Goal: Task Accomplishment & Management: Manage account settings

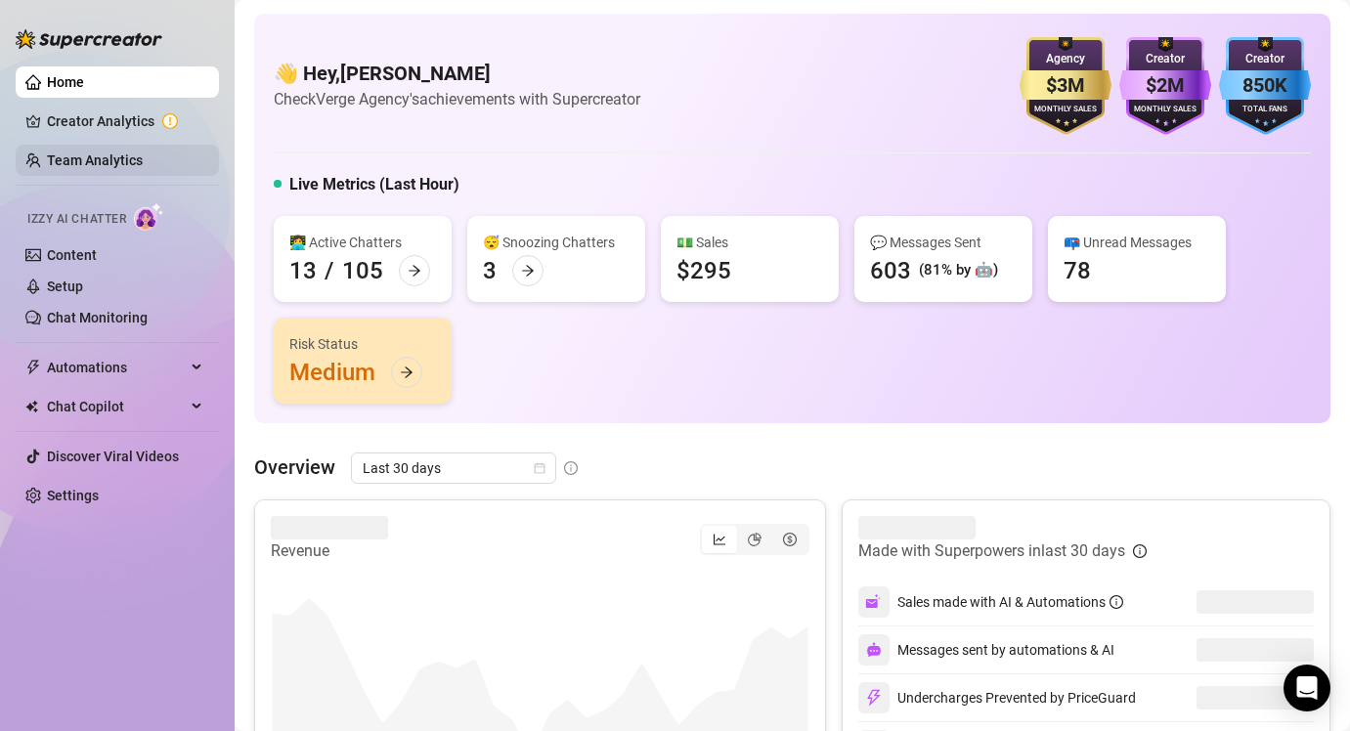
click at [87, 153] on link "Team Analytics" at bounding box center [95, 161] width 96 height 16
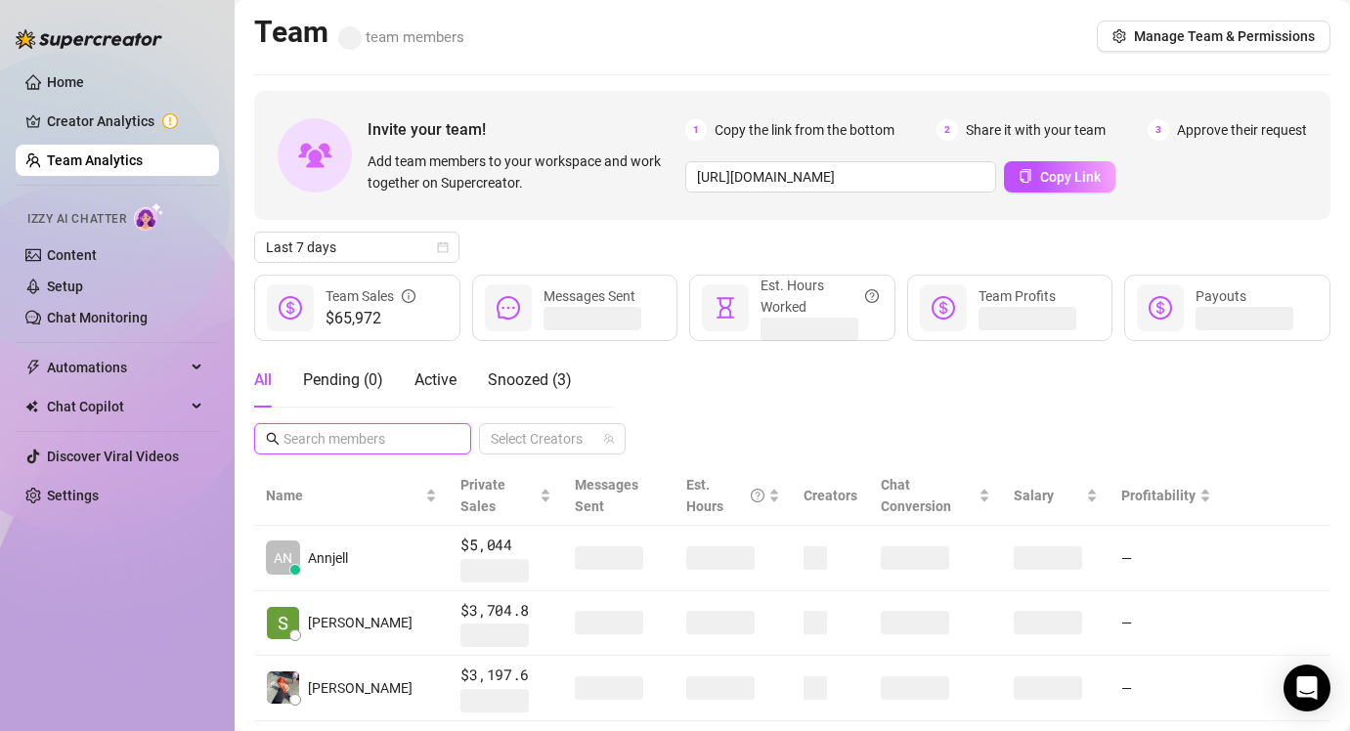
click at [307, 438] on input "text" at bounding box center [364, 439] width 160 height 22
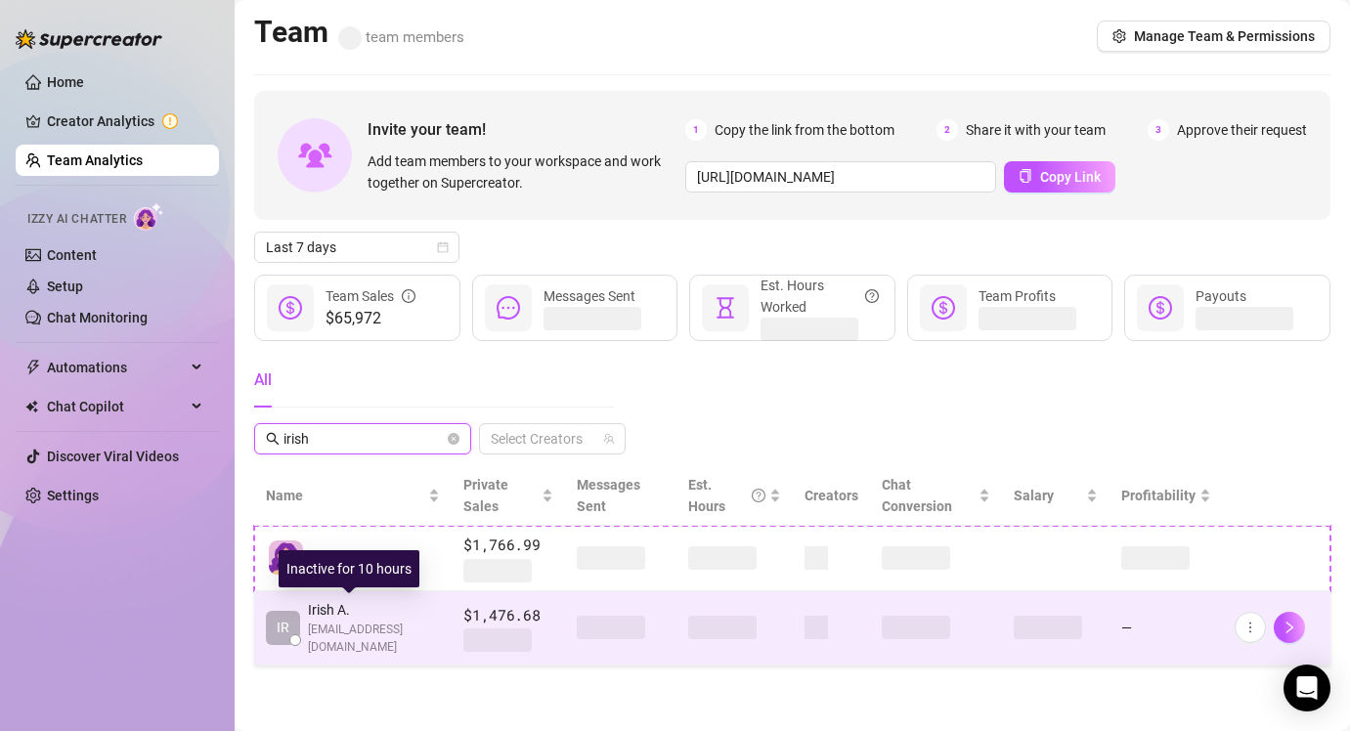
type input "irish"
click at [373, 632] on span "plukirishadalim@gmail.com" at bounding box center [374, 639] width 132 height 37
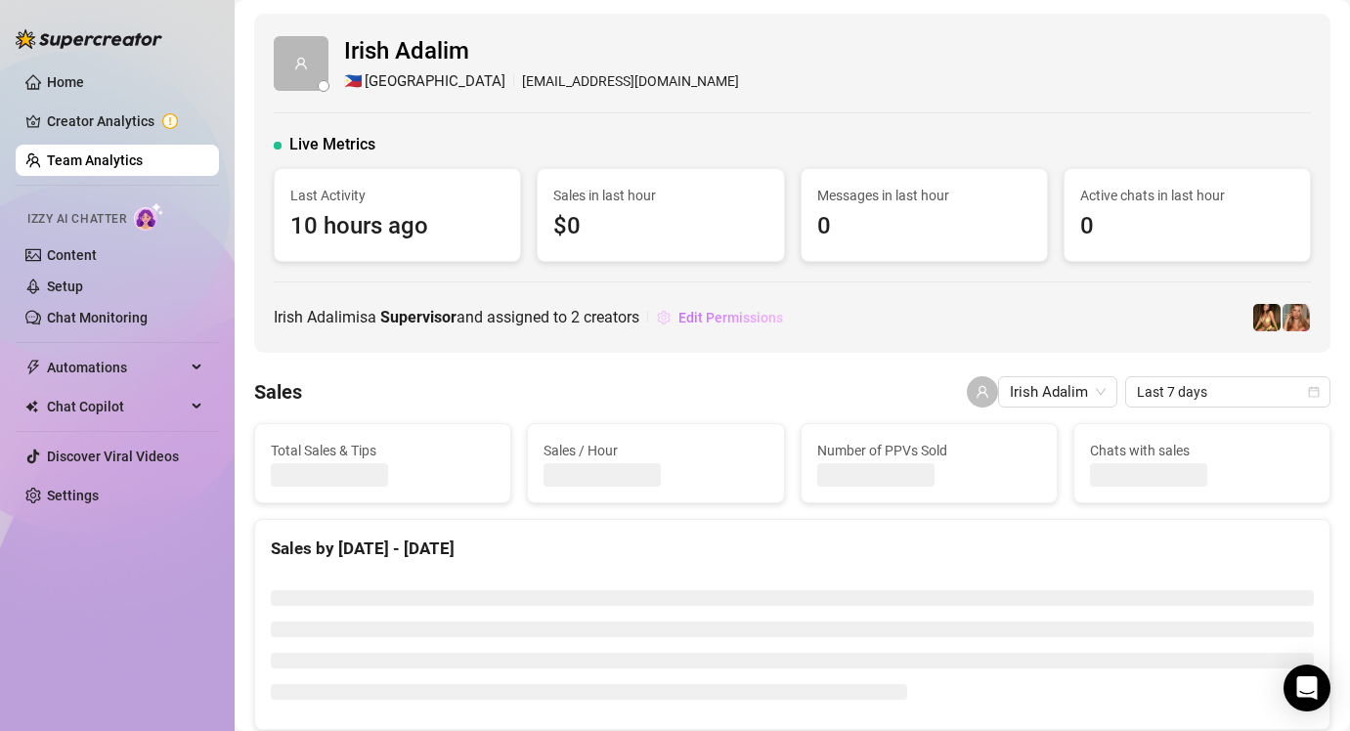
click at [699, 317] on span "Edit Permissions" at bounding box center [731, 318] width 105 height 16
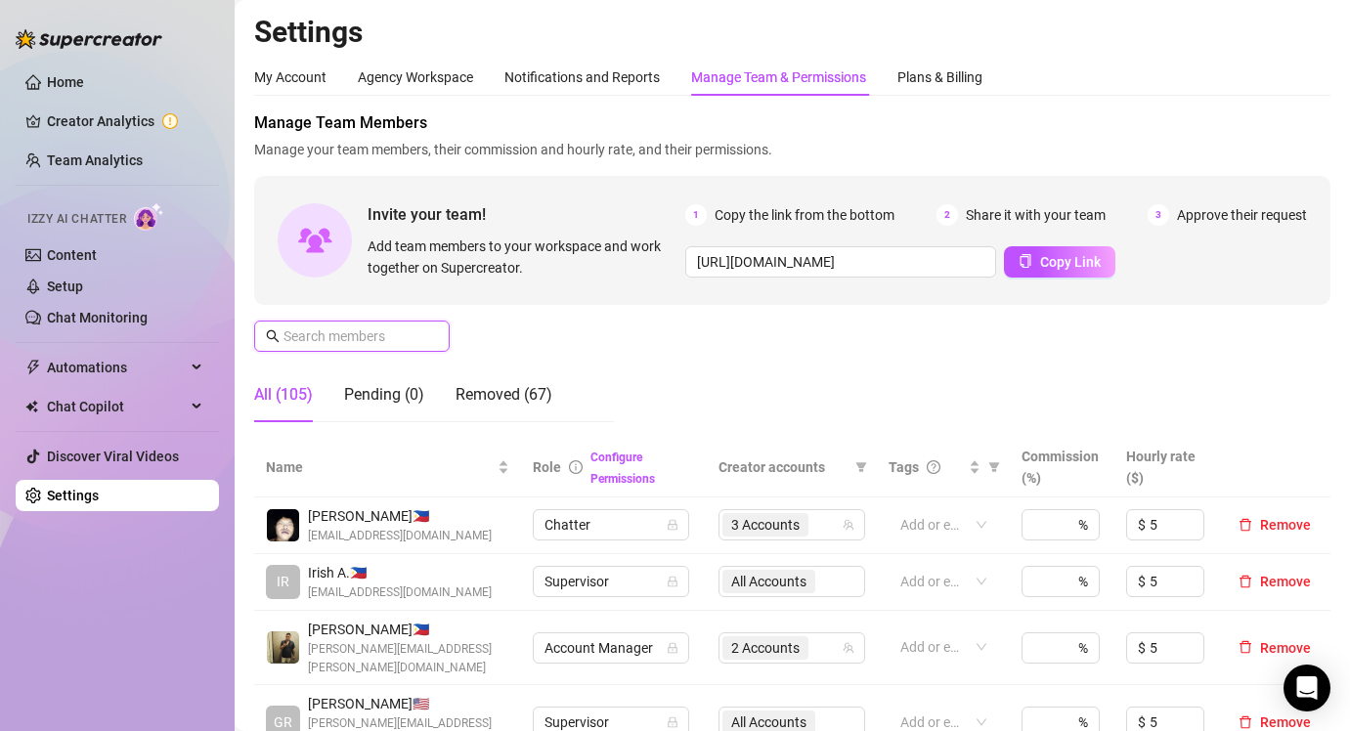
click at [367, 328] on input "text" at bounding box center [353, 337] width 139 height 22
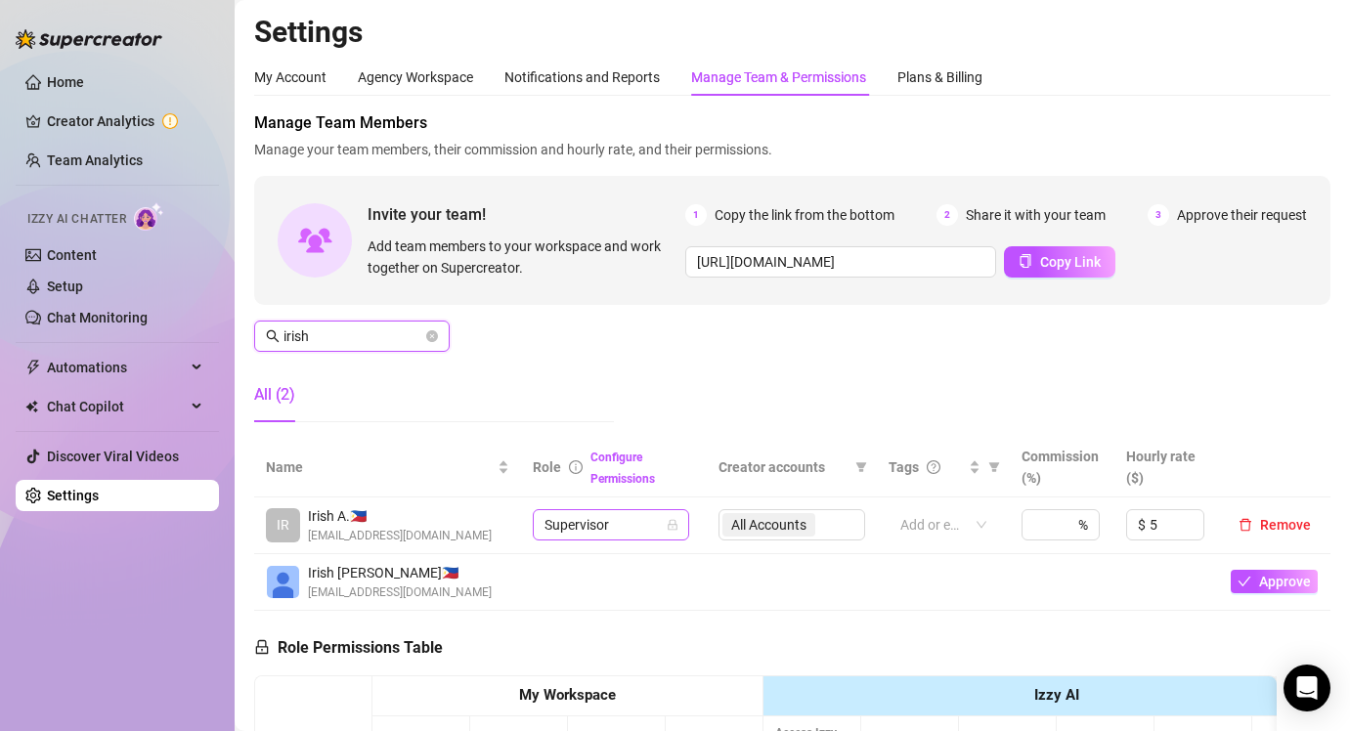
click at [620, 528] on span "Supervisor" at bounding box center [611, 524] width 133 height 29
type input "irish"
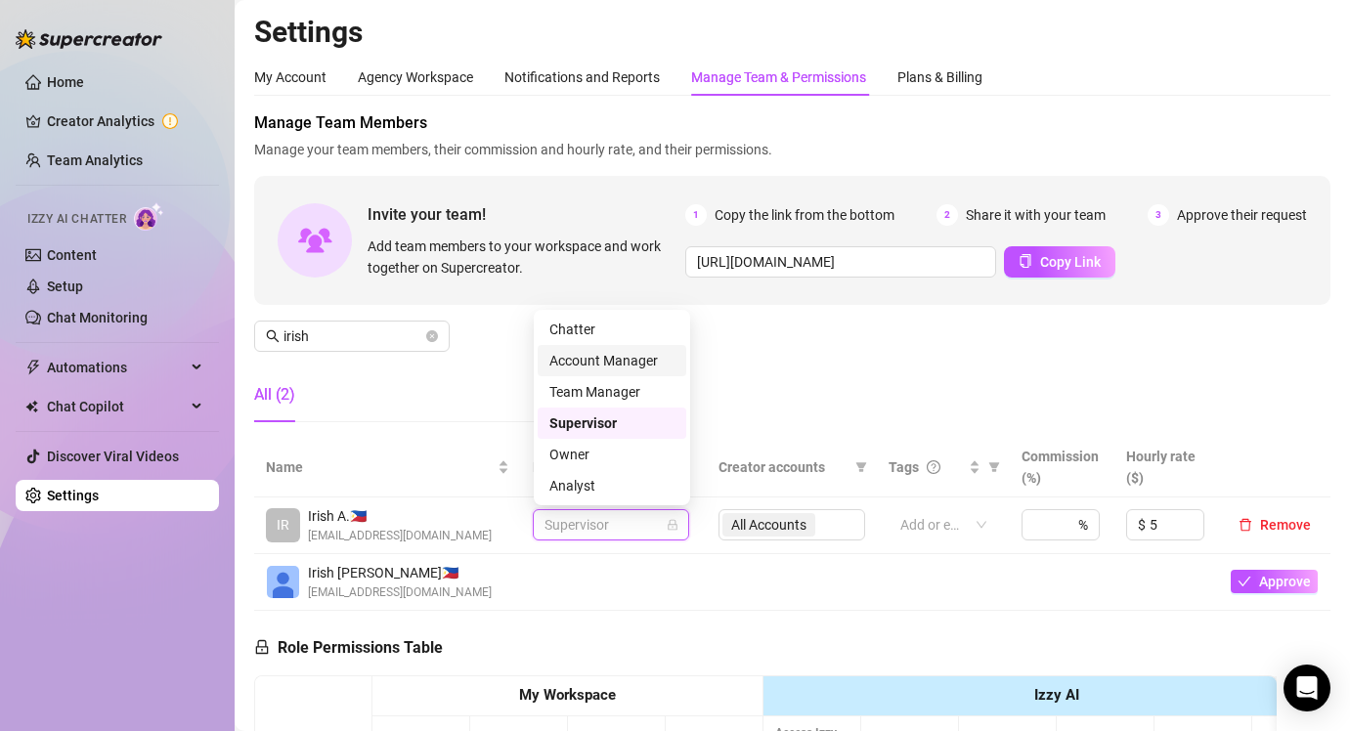
click at [651, 354] on div "Account Manager" at bounding box center [612, 361] width 125 height 22
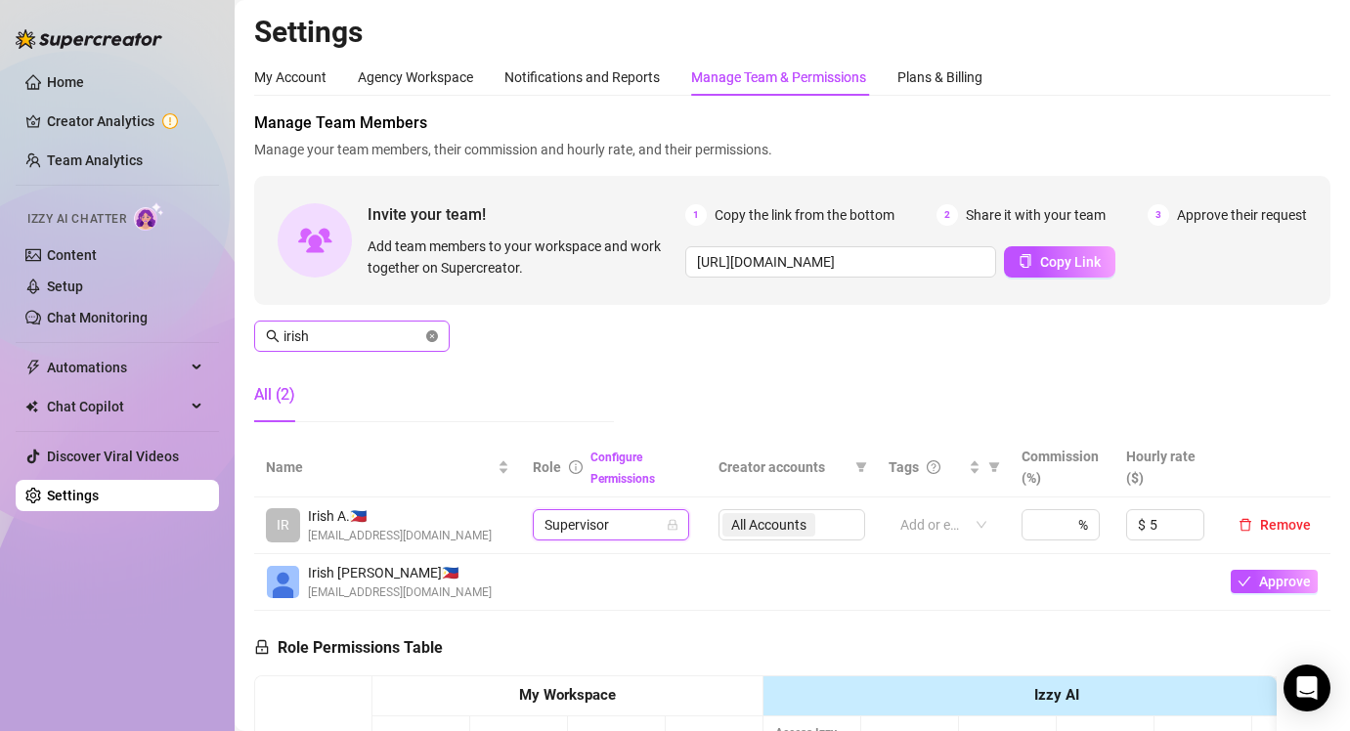
click at [432, 336] on icon "close-circle" at bounding box center [432, 336] width 12 height 12
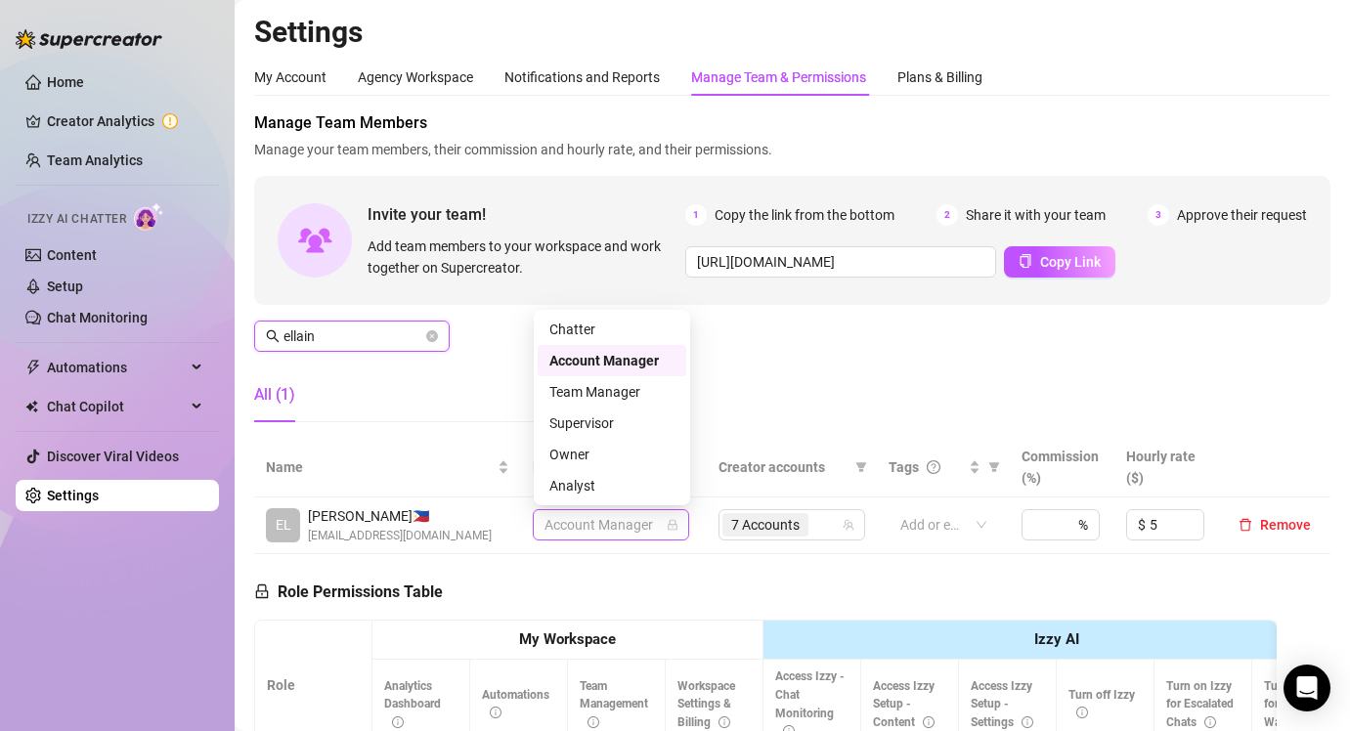
click at [642, 526] on span "Account Manager" at bounding box center [611, 524] width 133 height 29
type input "ellain"
click at [608, 421] on div "Supervisor" at bounding box center [612, 424] width 125 height 22
